Goal: Information Seeking & Learning: Compare options

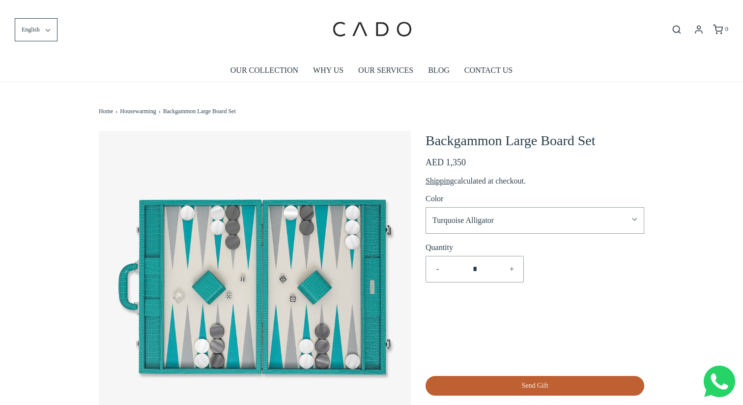
click at [454, 212] on button "Turquoise Alligator" at bounding box center [535, 220] width 219 height 27
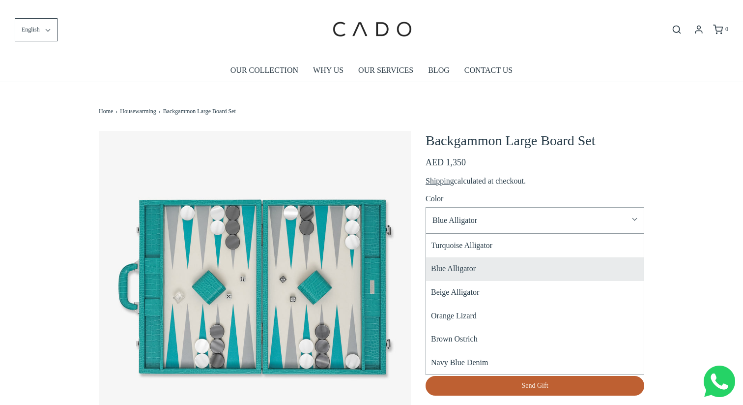
click at [460, 267] on Alligator "Blue Alligator" at bounding box center [535, 269] width 218 height 24
click at [454, 267] on Alligator "Blue Alligator" at bounding box center [535, 269] width 218 height 24
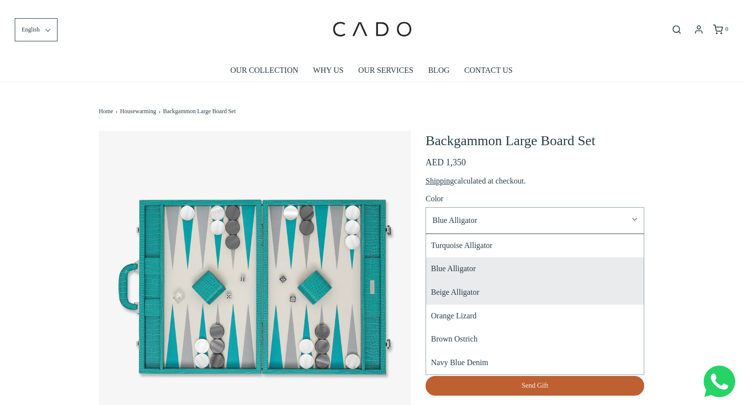
click at [450, 294] on Alligator "Beige Alligator" at bounding box center [535, 293] width 218 height 24
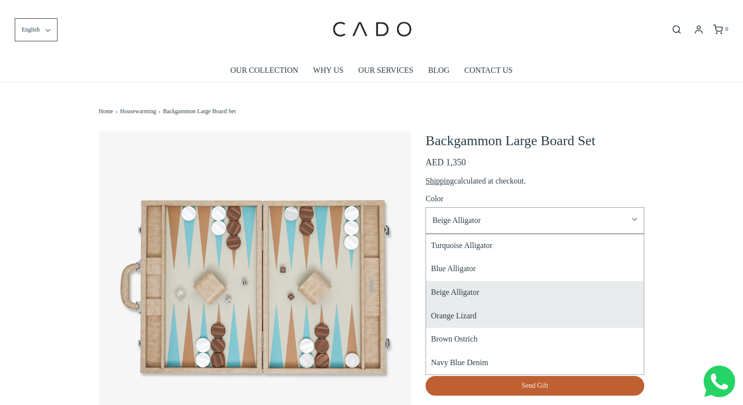
click at [464, 317] on Lizard "Orange Lizard" at bounding box center [535, 316] width 218 height 24
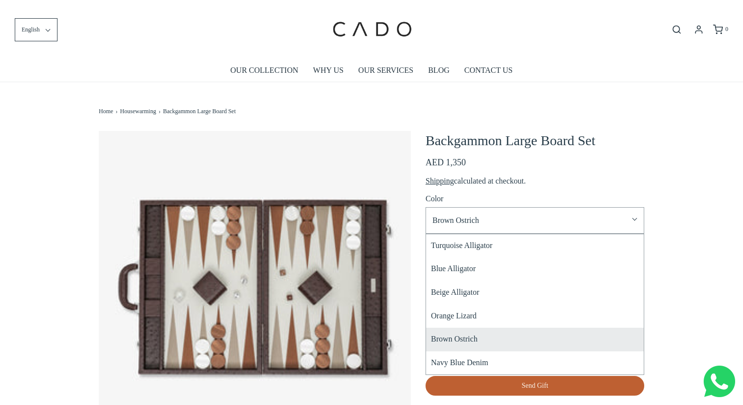
click at [466, 340] on Ostrich "Brown Ostrich" at bounding box center [535, 339] width 218 height 24
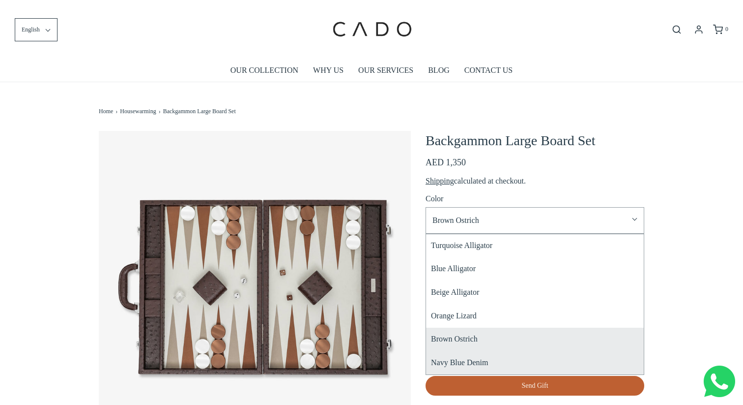
click at [468, 355] on Denim "Navy Blue Denim" at bounding box center [535, 363] width 218 height 24
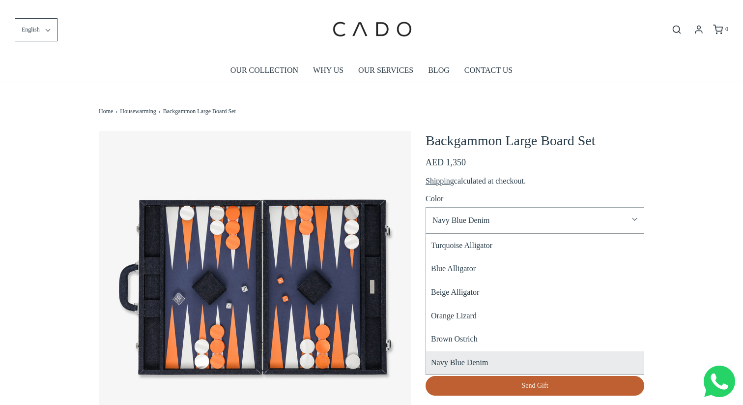
click at [466, 107] on nav "Home › Housewarming › Backgammon Large Board Set" at bounding box center [372, 101] width 546 height 39
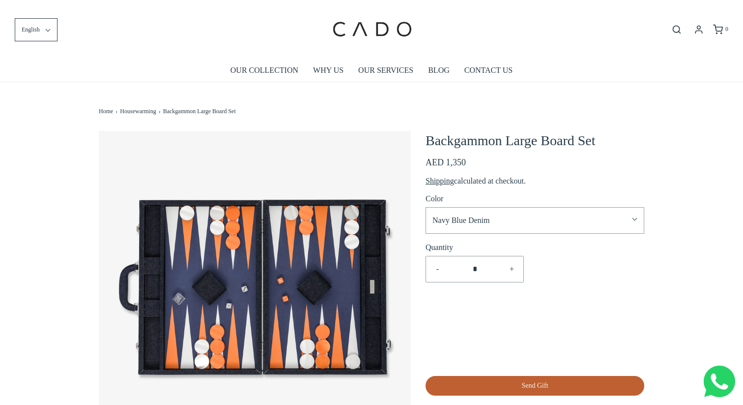
click at [466, 107] on nav "Home › Housewarming › Backgammon Large Board Set" at bounding box center [372, 101] width 546 height 39
click at [366, 97] on nav "Home › Housewarming › Backgammon Large Board Set" at bounding box center [372, 101] width 546 height 39
